Goal: Register for event/course

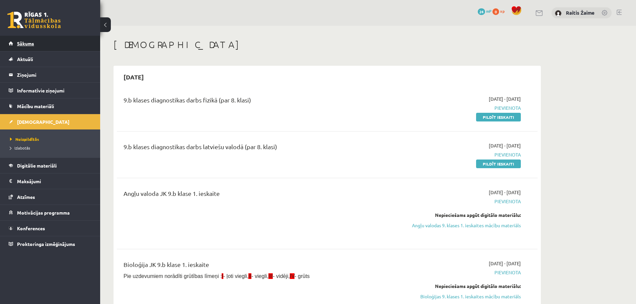
click at [32, 44] on span "Sākums" at bounding box center [25, 43] width 17 height 6
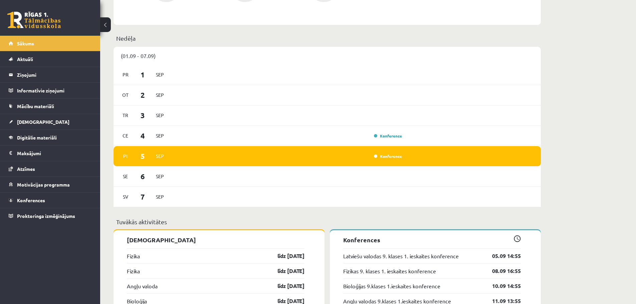
scroll to position [474, 0]
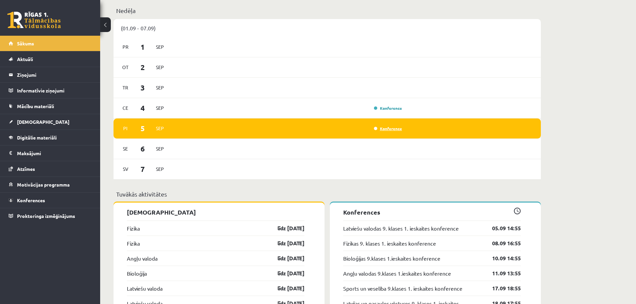
click at [386, 128] on link "Konference" at bounding box center [388, 128] width 28 height 5
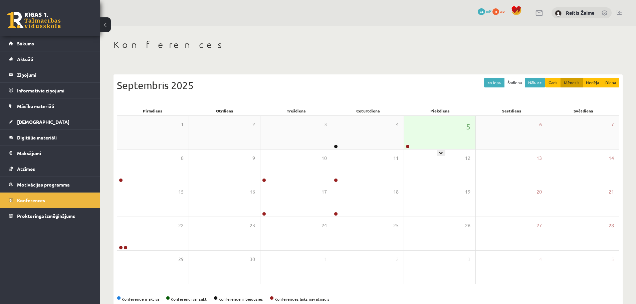
click at [440, 149] on div "5" at bounding box center [439, 132] width 71 height 33
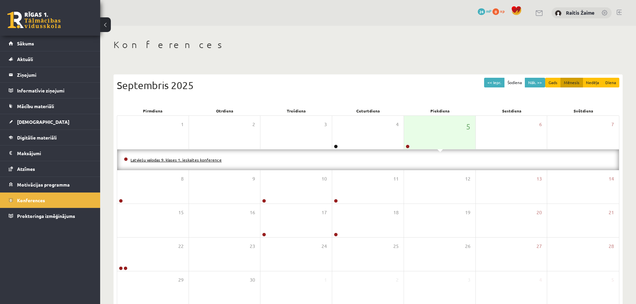
click at [213, 161] on link "Latviešu valodas 9. klases 1. ieskaites konference" at bounding box center [176, 159] width 91 height 5
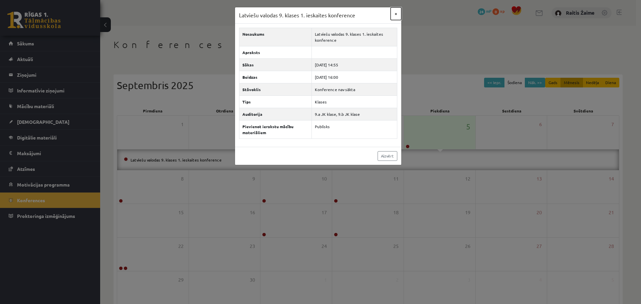
click at [397, 12] on button "×" at bounding box center [396, 13] width 11 height 13
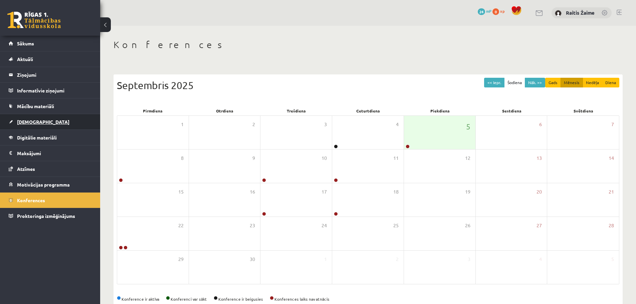
click at [37, 118] on link "[DEMOGRAPHIC_DATA]" at bounding box center [50, 121] width 83 height 15
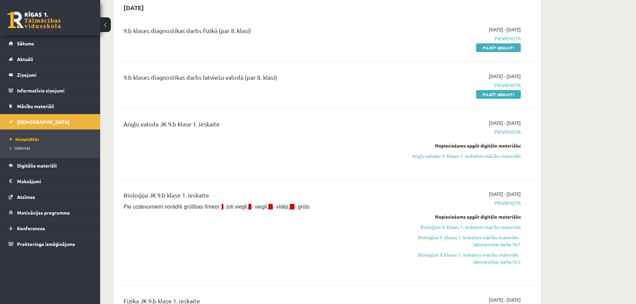
scroll to position [61, 0]
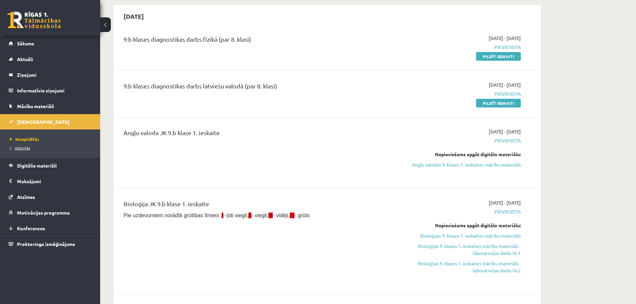
click at [21, 149] on span "Izlabotās" at bounding box center [20, 147] width 20 height 5
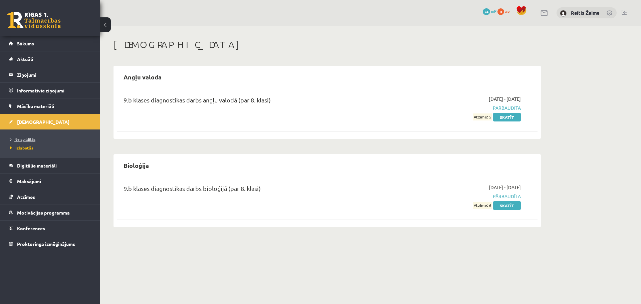
click at [17, 138] on span "Neizpildītās" at bounding box center [22, 139] width 25 height 5
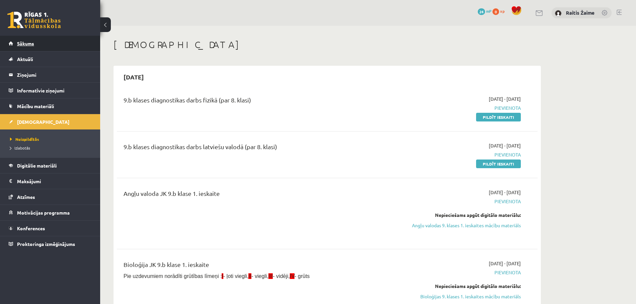
click at [22, 45] on span "Sākums" at bounding box center [25, 43] width 17 height 6
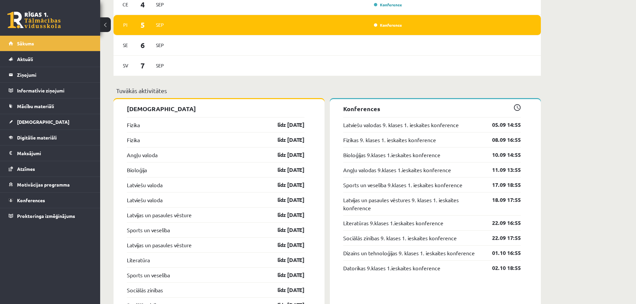
scroll to position [580, 0]
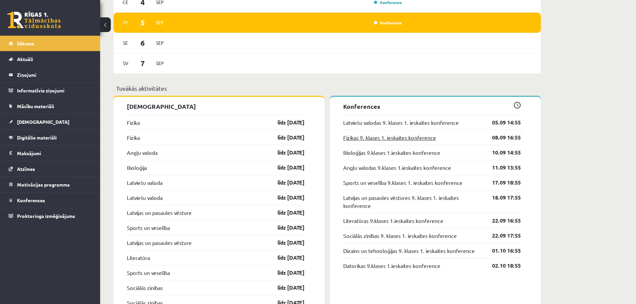
click at [422, 141] on link "Fizikas 9. klases 1. ieskaites konference" at bounding box center [389, 138] width 93 height 8
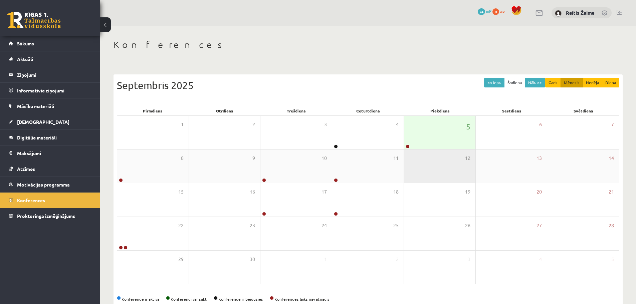
click at [442, 150] on div "12" at bounding box center [439, 166] width 71 height 33
click at [441, 144] on div "5" at bounding box center [439, 132] width 71 height 33
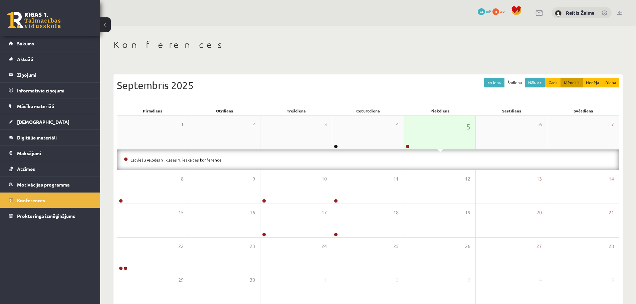
click at [441, 144] on div "5" at bounding box center [439, 132] width 71 height 33
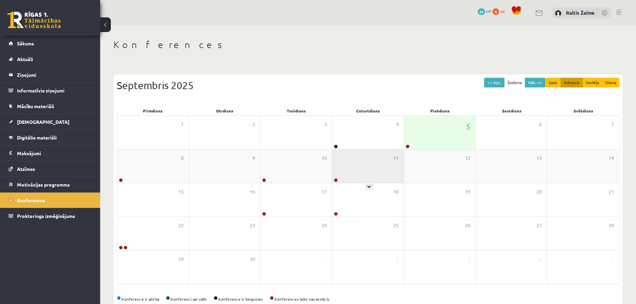
click at [353, 165] on div "11" at bounding box center [367, 166] width 71 height 33
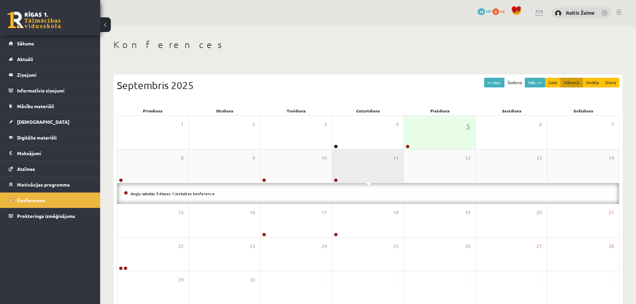
drag, startPoint x: 354, startPoint y: 165, endPoint x: 334, endPoint y: 167, distance: 19.8
click at [353, 165] on div "11" at bounding box center [367, 166] width 71 height 33
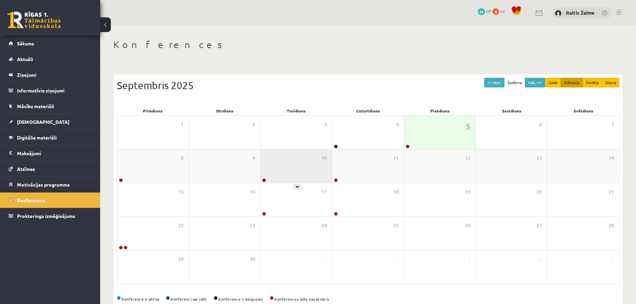
click at [304, 163] on div "10" at bounding box center [295, 166] width 71 height 33
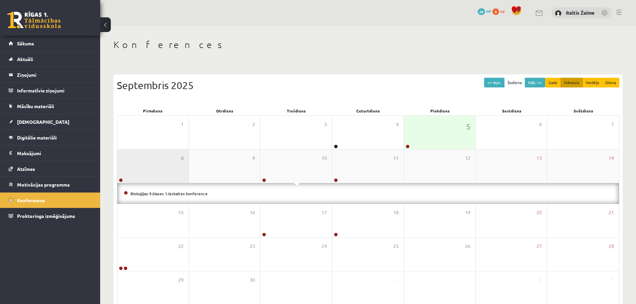
drag, startPoint x: 303, startPoint y: 163, endPoint x: 177, endPoint y: 150, distance: 127.5
click at [302, 163] on div "10" at bounding box center [295, 166] width 71 height 33
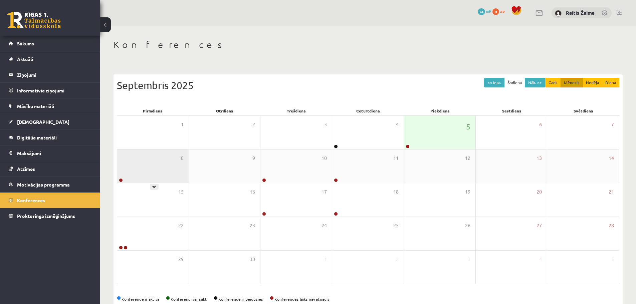
click at [153, 156] on div "8" at bounding box center [152, 166] width 71 height 33
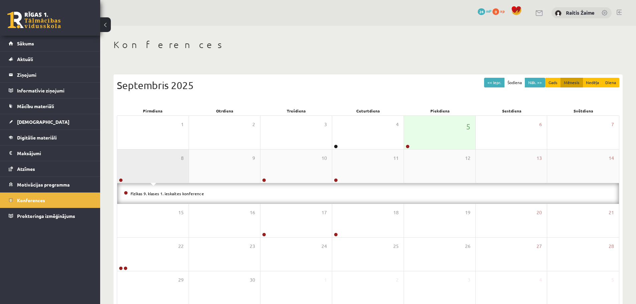
click at [151, 159] on div "8" at bounding box center [152, 166] width 71 height 33
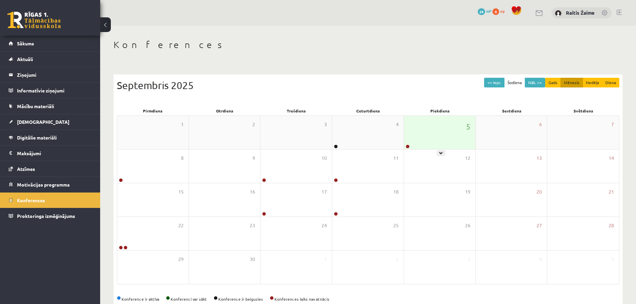
click at [437, 135] on div "5" at bounding box center [439, 132] width 71 height 33
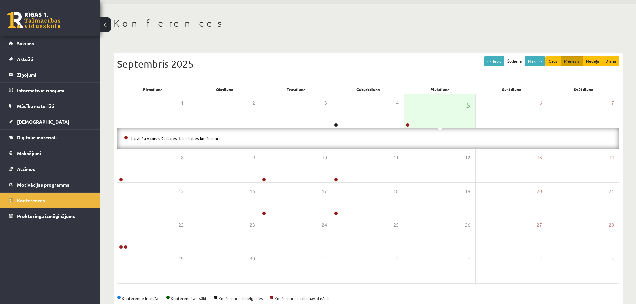
scroll to position [36, 0]
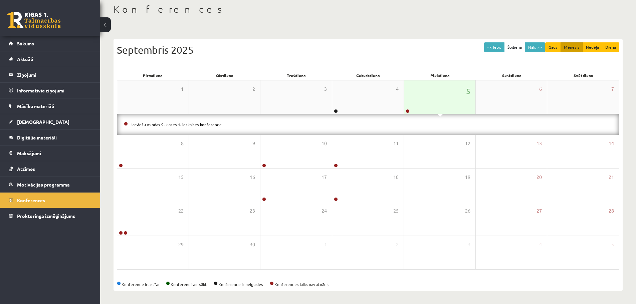
click at [429, 102] on div "5" at bounding box center [439, 96] width 71 height 33
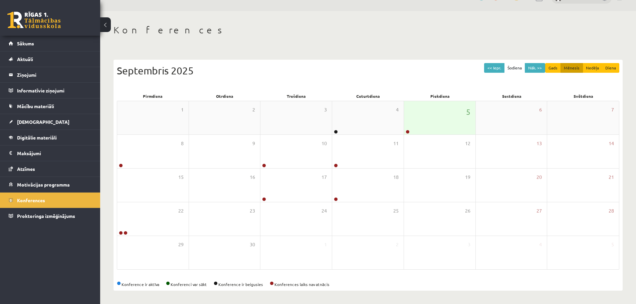
click at [426, 118] on div "5" at bounding box center [439, 117] width 71 height 33
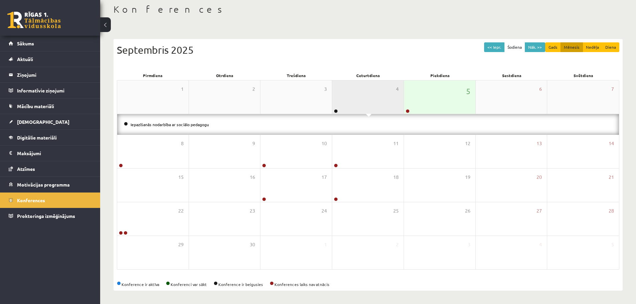
click at [336, 95] on div "4" at bounding box center [367, 96] width 71 height 33
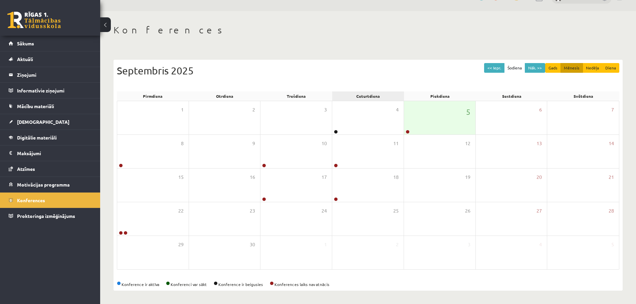
click at [361, 96] on div "Ceturtdiena" at bounding box center [368, 95] width 72 height 9
click at [369, 110] on div "4" at bounding box center [367, 117] width 71 height 33
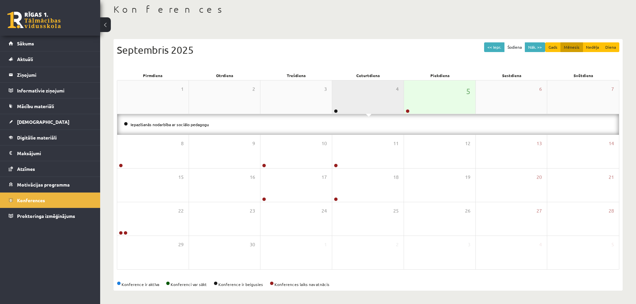
click at [369, 110] on div "4" at bounding box center [367, 96] width 71 height 33
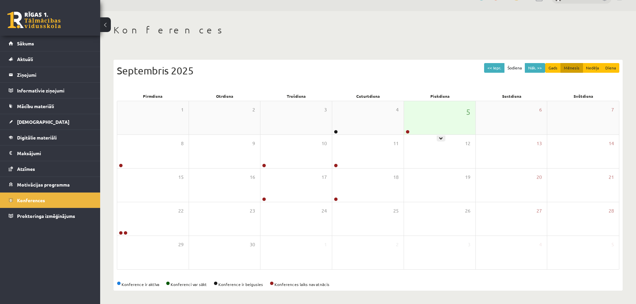
click at [427, 123] on div "5" at bounding box center [439, 117] width 71 height 33
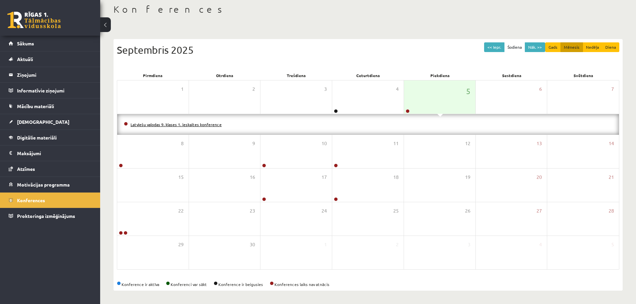
click at [197, 122] on link "Latviešu valodas 9. klases 1. ieskaites konference" at bounding box center [176, 124] width 91 height 5
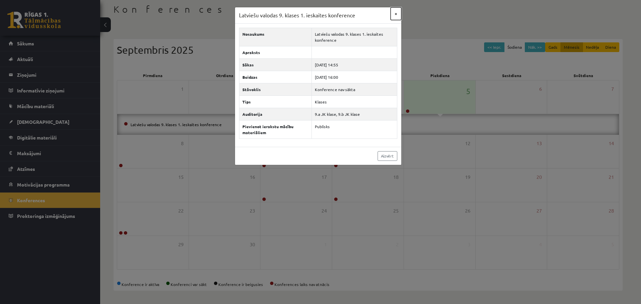
click at [395, 11] on button "×" at bounding box center [396, 13] width 11 height 13
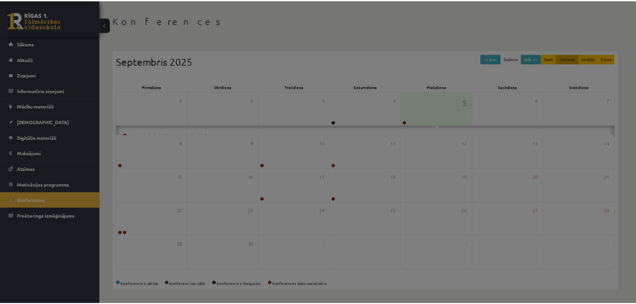
scroll to position [15, 0]
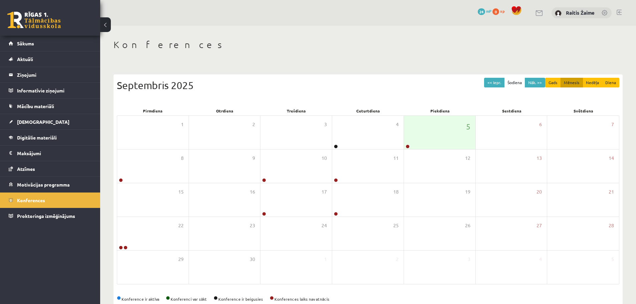
scroll to position [15, 0]
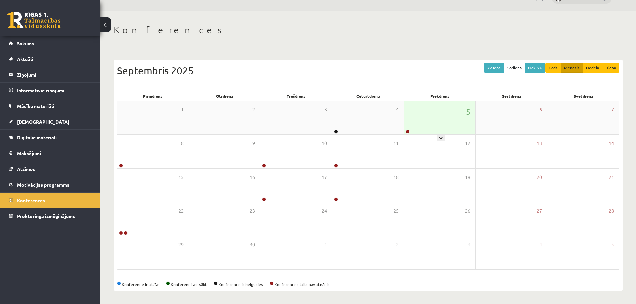
click at [450, 109] on div "5" at bounding box center [439, 117] width 71 height 33
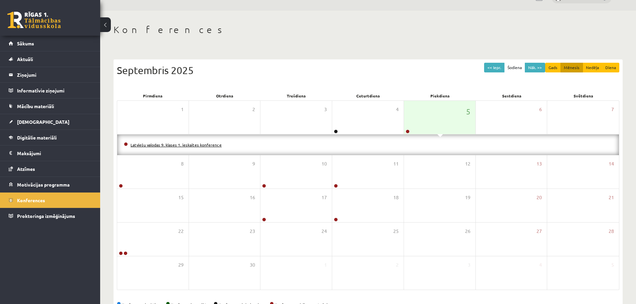
click at [201, 146] on link "Latviešu valodas 9. klases 1. ieskaites konference" at bounding box center [176, 144] width 91 height 5
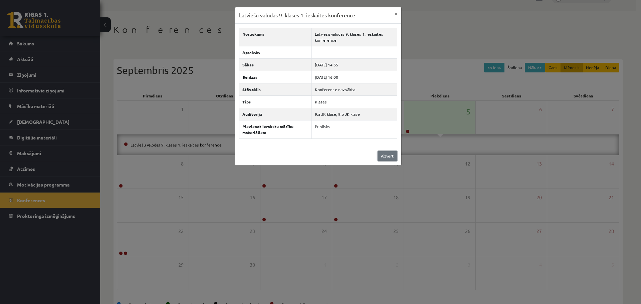
click at [382, 154] on link "Aizvērt" at bounding box center [388, 156] width 20 height 10
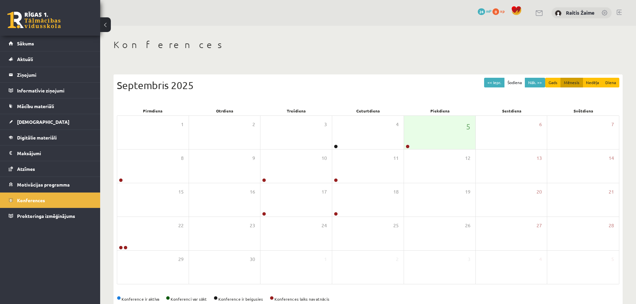
scroll to position [15, 0]
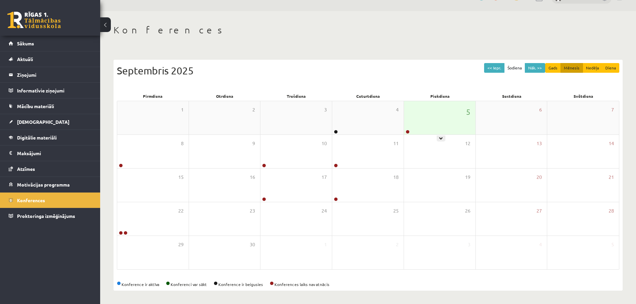
click at [435, 124] on div "5" at bounding box center [439, 117] width 71 height 33
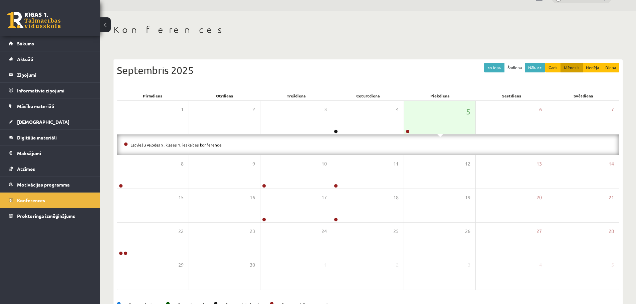
click at [194, 145] on link "Latviešu valodas 9. klases 1. ieskaites konference" at bounding box center [176, 144] width 91 height 5
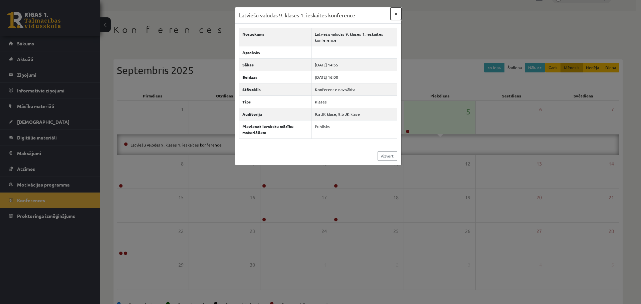
click at [393, 10] on button "×" at bounding box center [396, 13] width 11 height 13
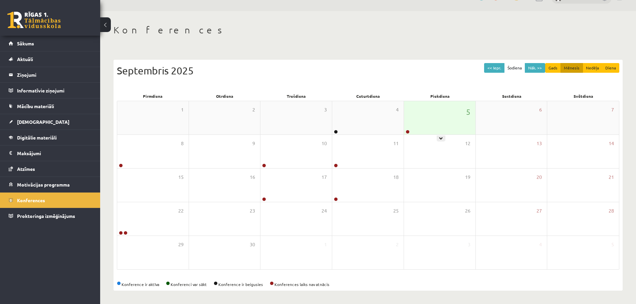
click at [426, 119] on div "5" at bounding box center [439, 117] width 71 height 33
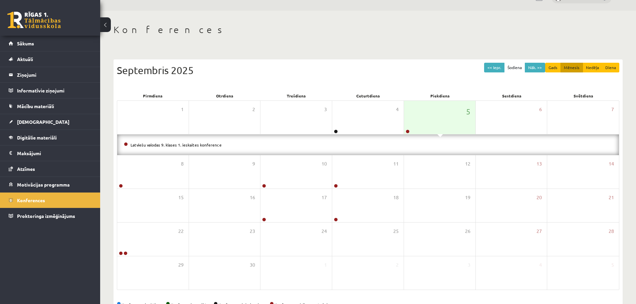
click at [183, 139] on div "Latviešu valodas 9. klases 1. ieskaites konference" at bounding box center [368, 145] width 502 height 21
click at [187, 144] on link "Latviešu valodas 9. klases 1. ieskaites konference" at bounding box center [176, 144] width 91 height 5
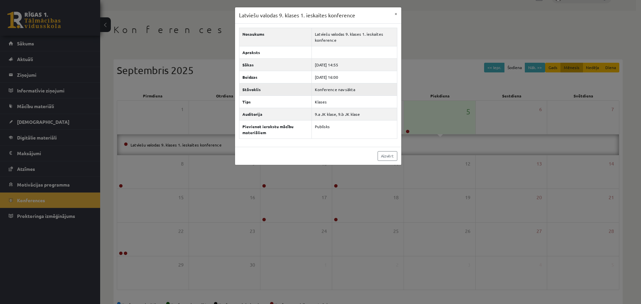
click at [345, 87] on td "Konference nav sākta" at bounding box center [354, 89] width 85 height 12
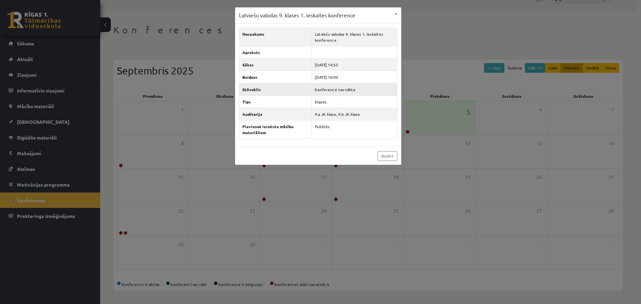
click at [357, 90] on td "Konference nav sākta" at bounding box center [354, 89] width 85 height 12
click at [394, 159] on link "Aizvērt" at bounding box center [388, 156] width 20 height 10
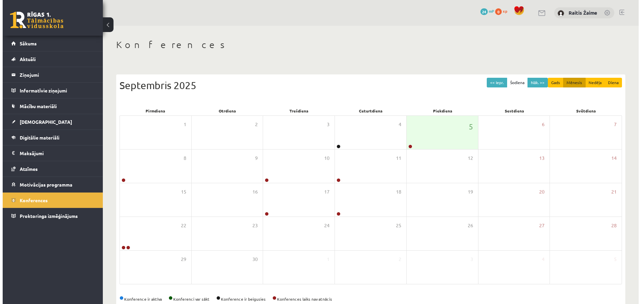
scroll to position [15, 0]
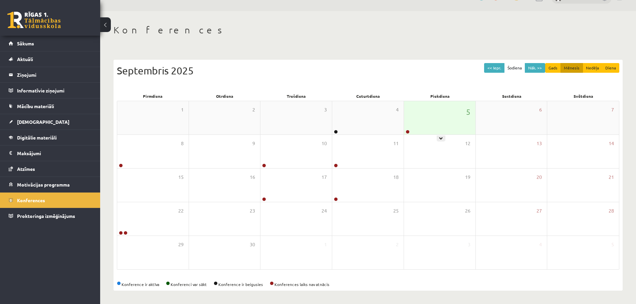
click at [415, 119] on div "5" at bounding box center [439, 117] width 71 height 33
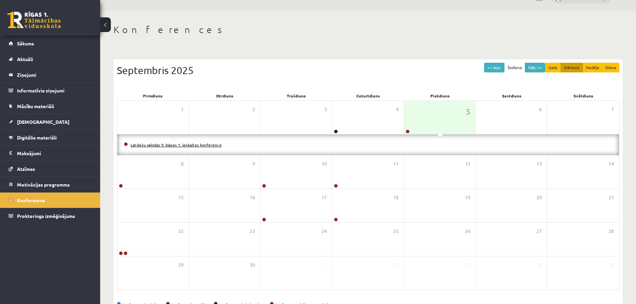
click at [176, 146] on link "Latviešu valodas 9. klases 1. ieskaites konference" at bounding box center [176, 144] width 91 height 5
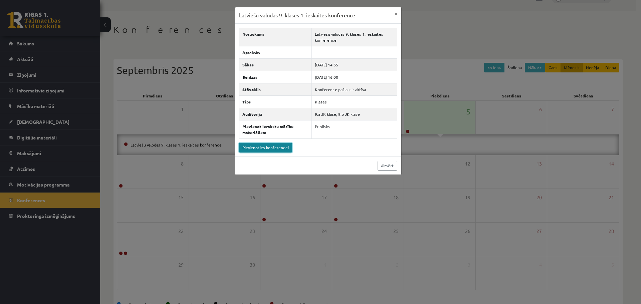
click at [275, 146] on link "Pievienoties konferencei" at bounding box center [265, 148] width 53 height 10
